Goal: Task Accomplishment & Management: Manage account settings

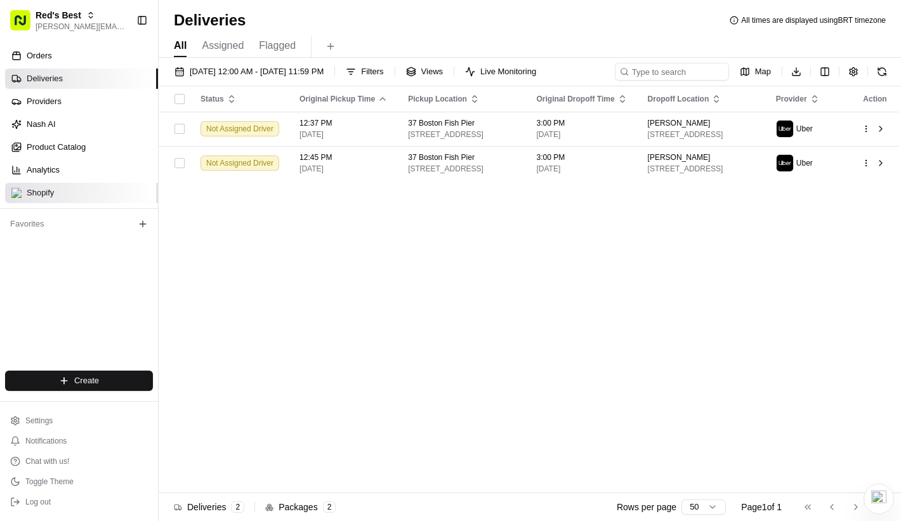
click at [89, 190] on link "Shopify" at bounding box center [81, 193] width 153 height 20
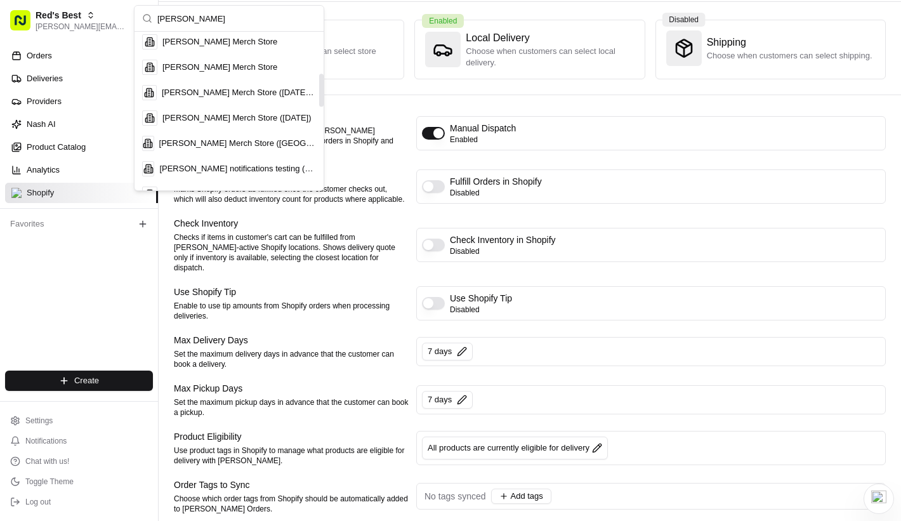
scroll to position [225, 0]
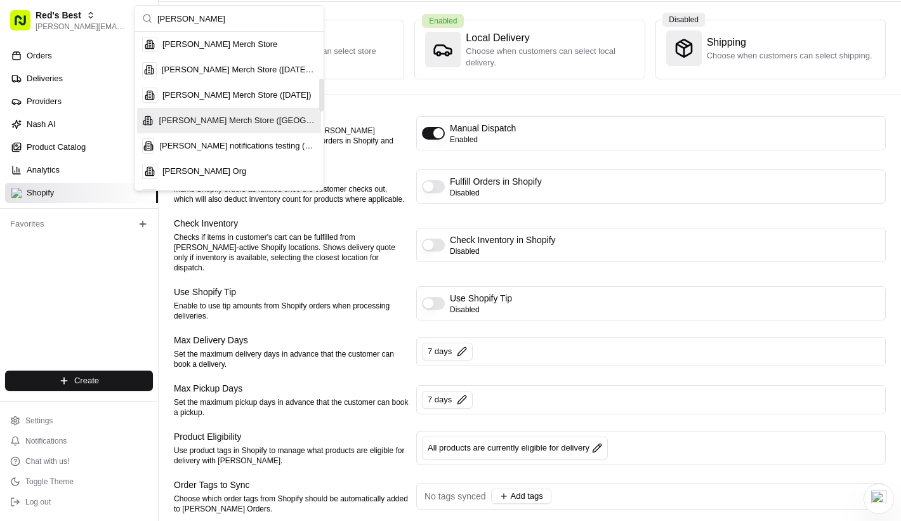
type input "[PERSON_NAME]"
click at [265, 123] on div "[PERSON_NAME] Merch Store ([GEOGRAPHIC_DATA])" at bounding box center [229, 120] width 184 height 25
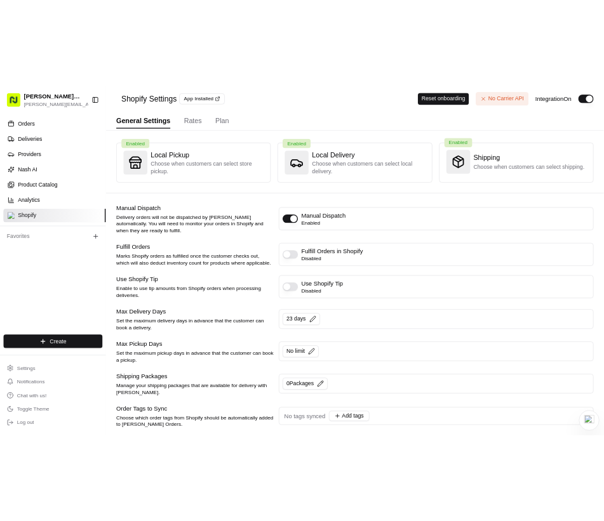
scroll to position [0, 0]
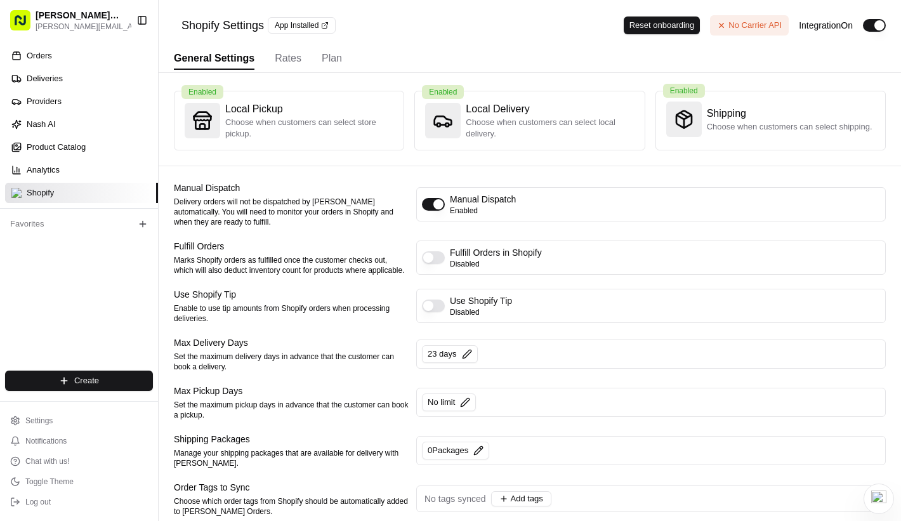
click at [432, 312] on button "Enable Use Shopify Tip" at bounding box center [433, 306] width 23 height 13
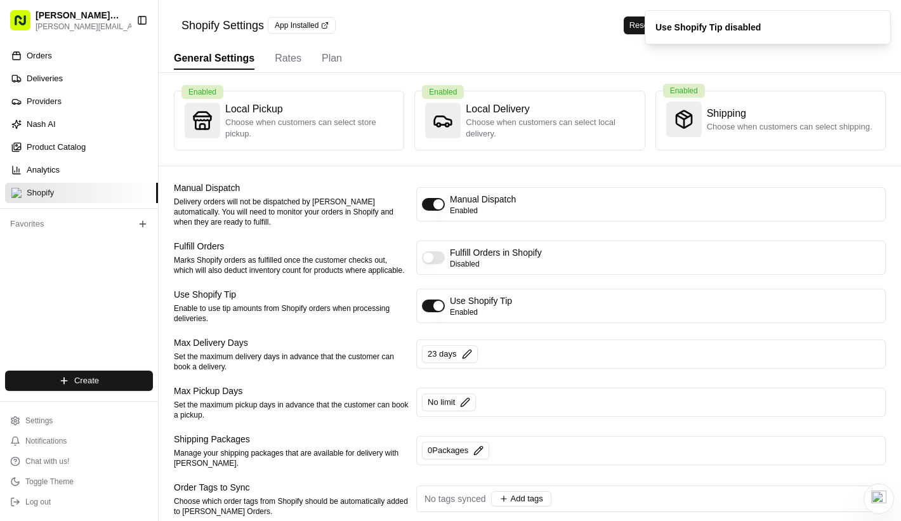
click at [305, 324] on p "Enable to use tip amounts from Shopify orders when processing deliveries." at bounding box center [291, 313] width 235 height 20
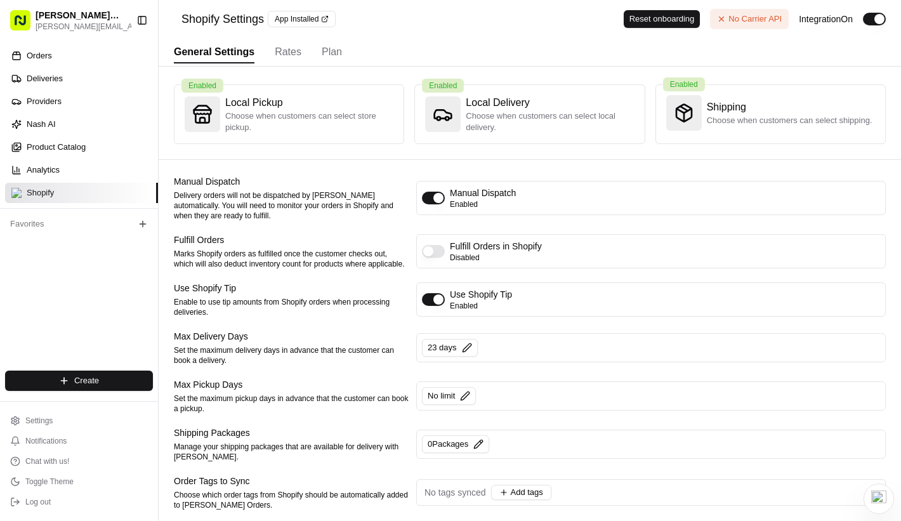
scroll to position [5, 0]
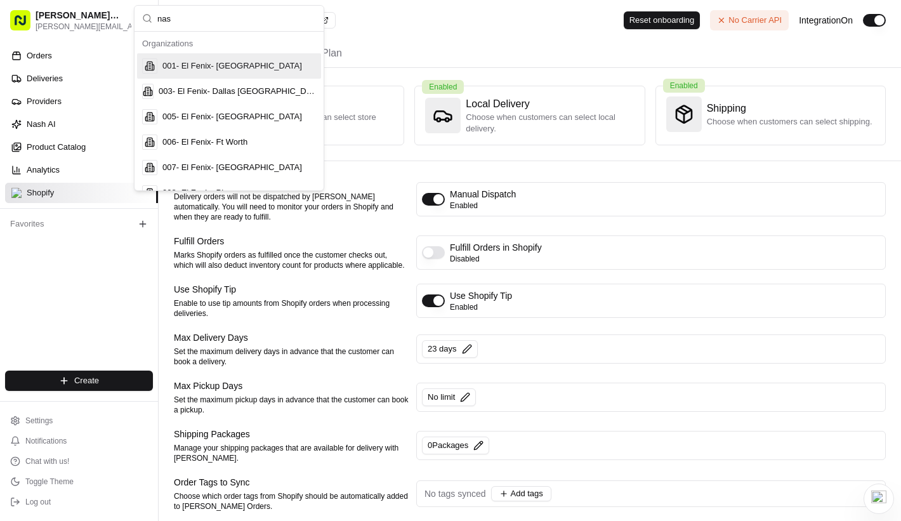
type input "[PERSON_NAME]"
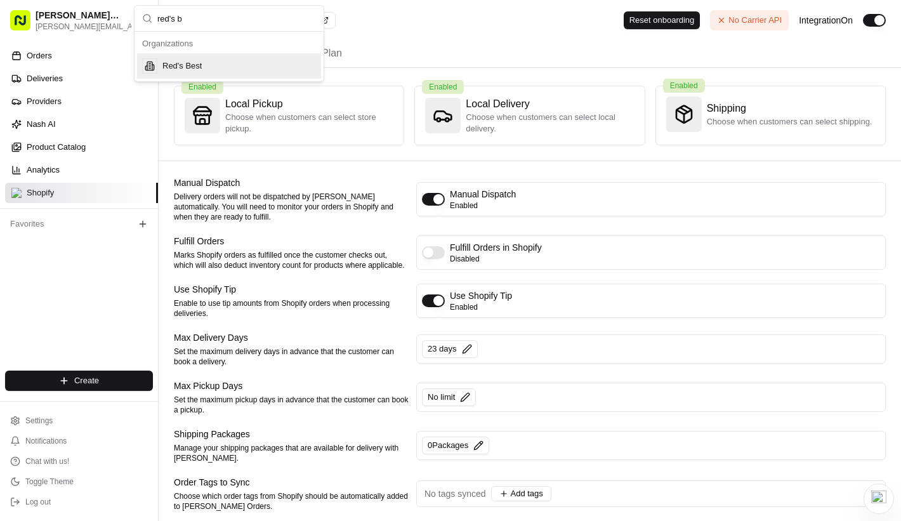
type input "red's b"
click at [244, 63] on div "Red's Best" at bounding box center [229, 65] width 184 height 25
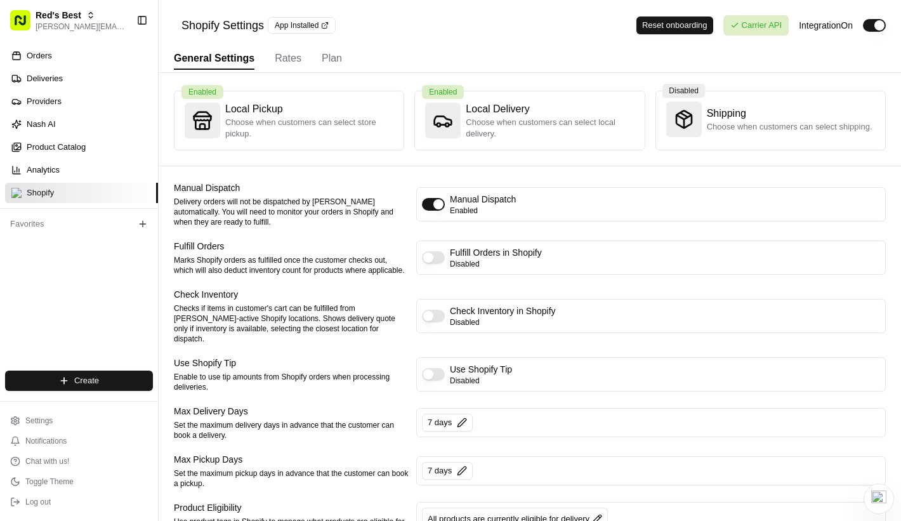
scroll to position [11, 0]
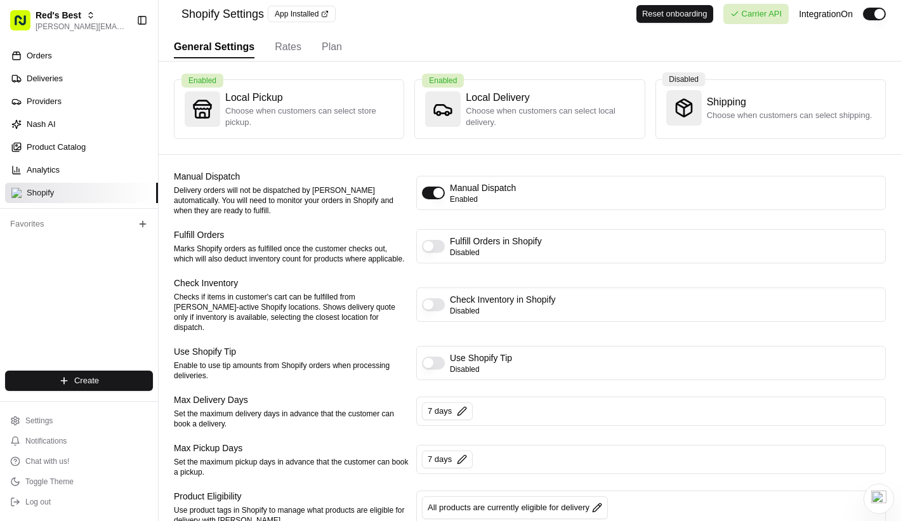
click at [442, 364] on button "Enable Use Shopify Tip" at bounding box center [433, 363] width 23 height 13
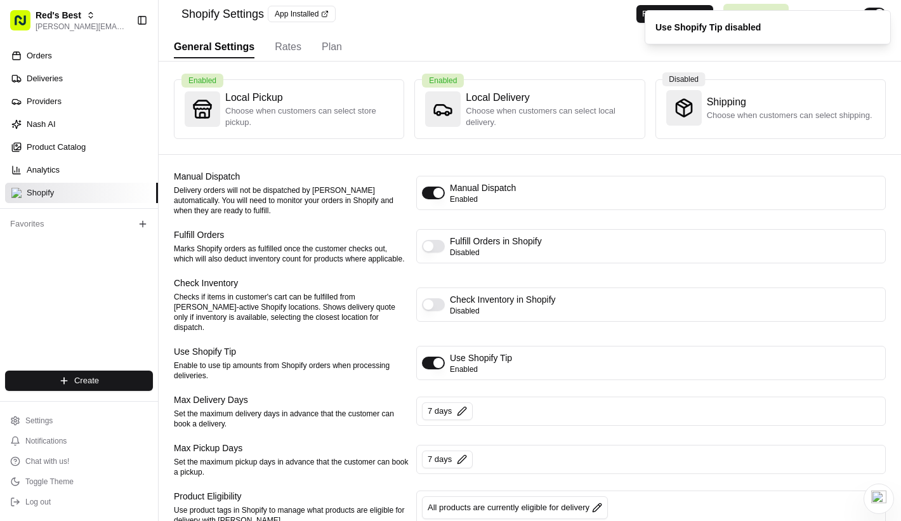
type button "on"
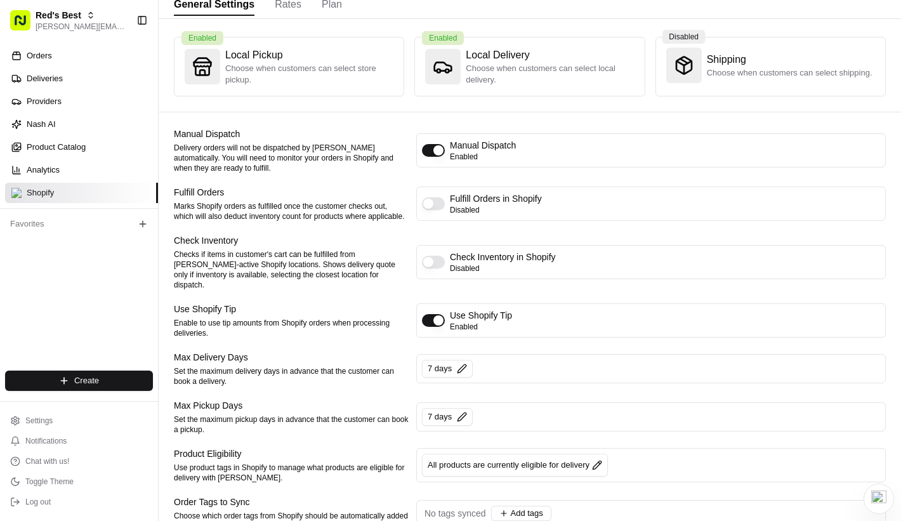
scroll to position [0, 0]
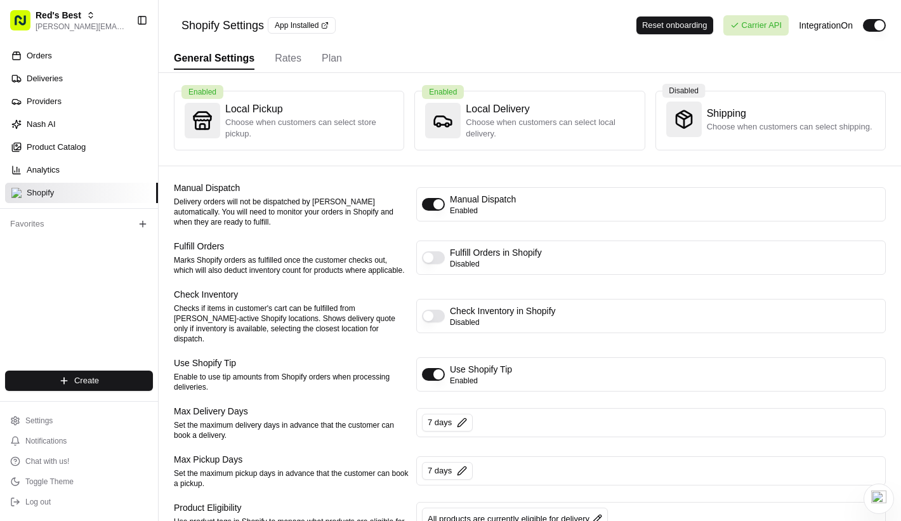
click at [232, 319] on p "Checks if items in customer's cart can be fulfilled from [PERSON_NAME]-active S…" at bounding box center [291, 323] width 235 height 41
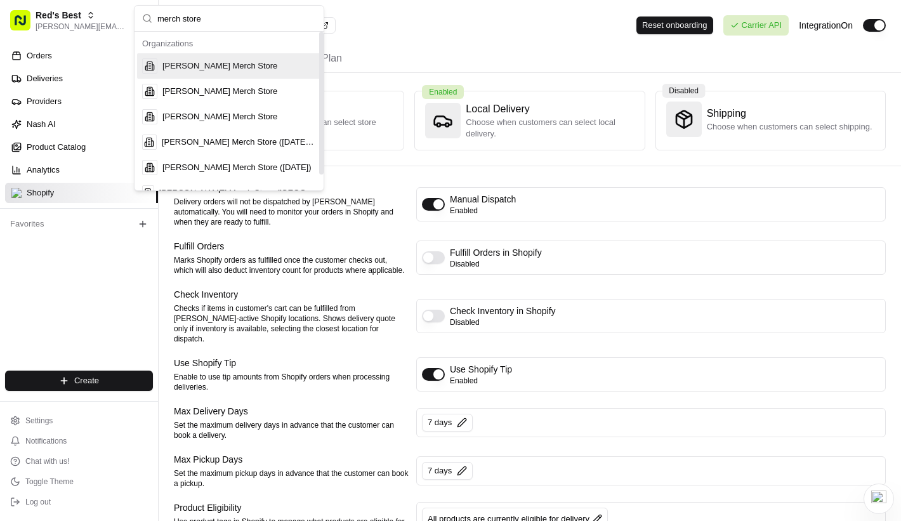
scroll to position [18, 0]
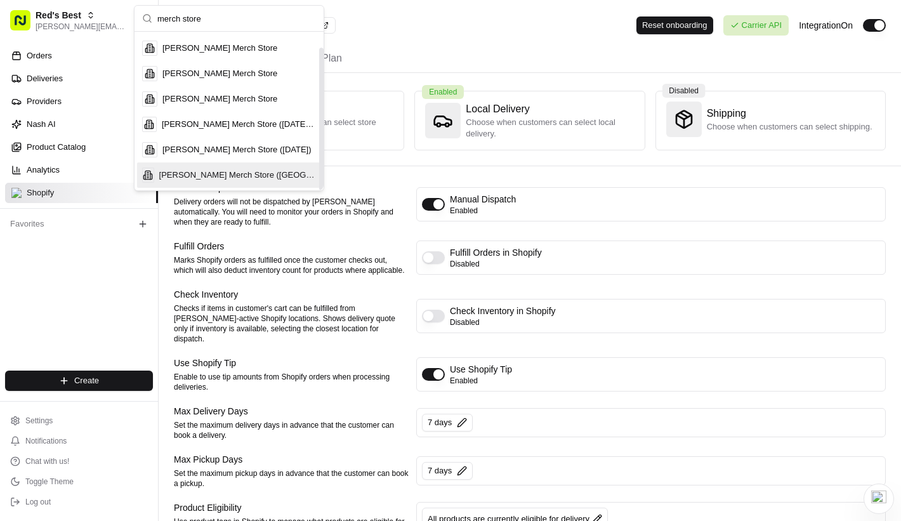
type input "merch store"
click at [236, 179] on span "[PERSON_NAME] Merch Store ([GEOGRAPHIC_DATA])" at bounding box center [237, 174] width 157 height 11
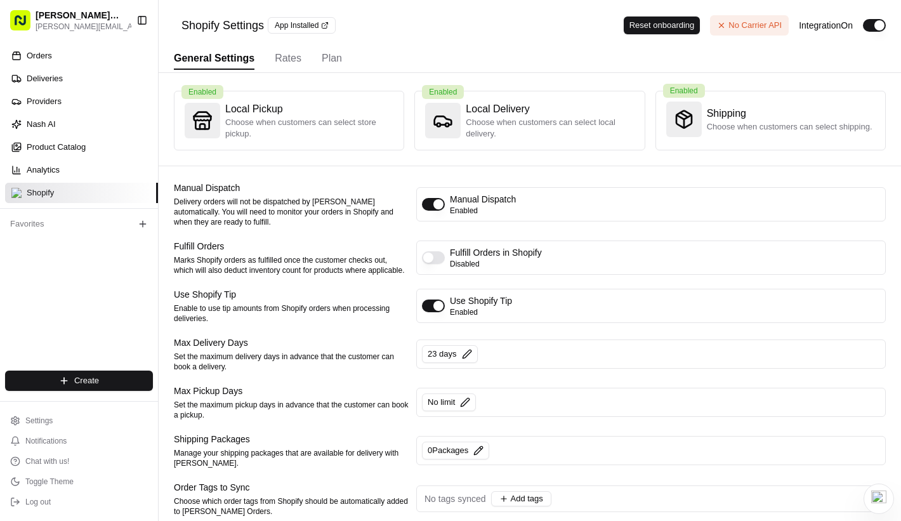
click at [431, 317] on div "Use Shopify Tip Enabled" at bounding box center [651, 305] width 458 height 23
click at [431, 312] on button "Disable Use Shopify Tip" at bounding box center [433, 306] width 23 height 13
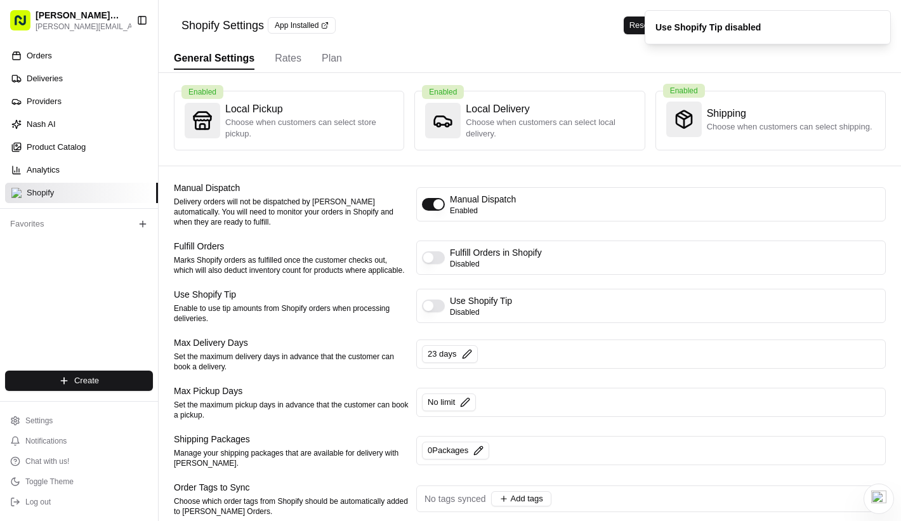
click at [431, 312] on button "Enable Use Shopify Tip" at bounding box center [433, 306] width 23 height 13
click at [436, 264] on button "Enable Fulfill Orders" at bounding box center [433, 257] width 23 height 13
click at [436, 264] on button "Disable Fulfill Orders" at bounding box center [433, 257] width 23 height 13
click at [437, 312] on button "Disable Use Shopify Tip" at bounding box center [433, 306] width 23 height 13
click at [437, 312] on button "Enable Use Shopify Tip" at bounding box center [433, 306] width 23 height 13
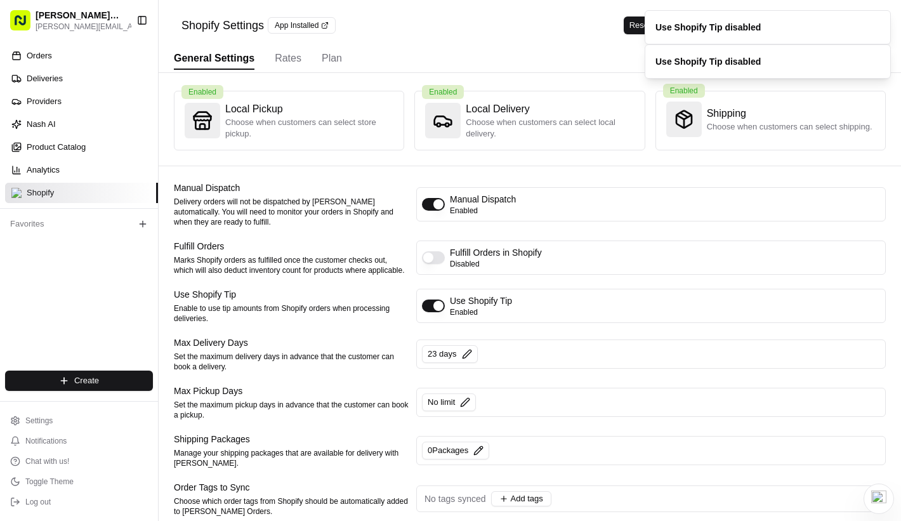
type button "on"
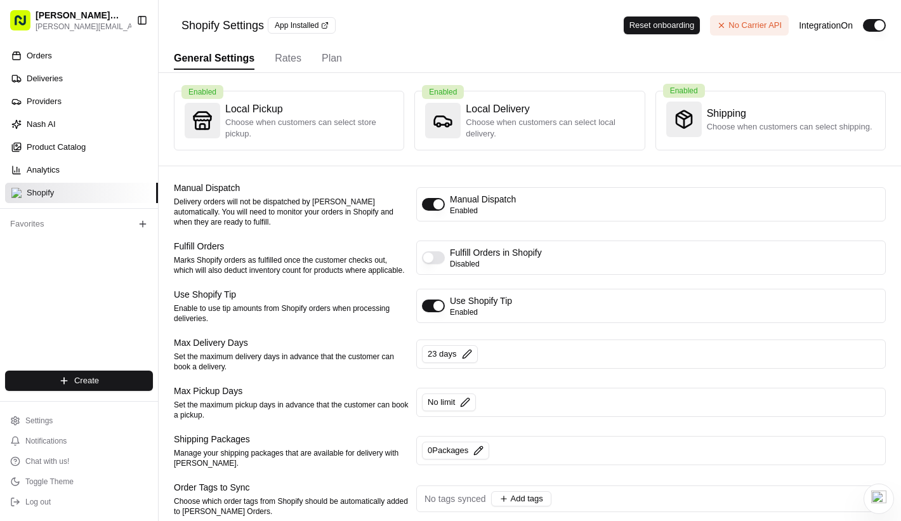
click at [374, 275] on p "Marks Shopify orders as fulfilled once the customer checks out, which will also…" at bounding box center [291, 265] width 235 height 20
